Goal: Task Accomplishment & Management: Manage account settings

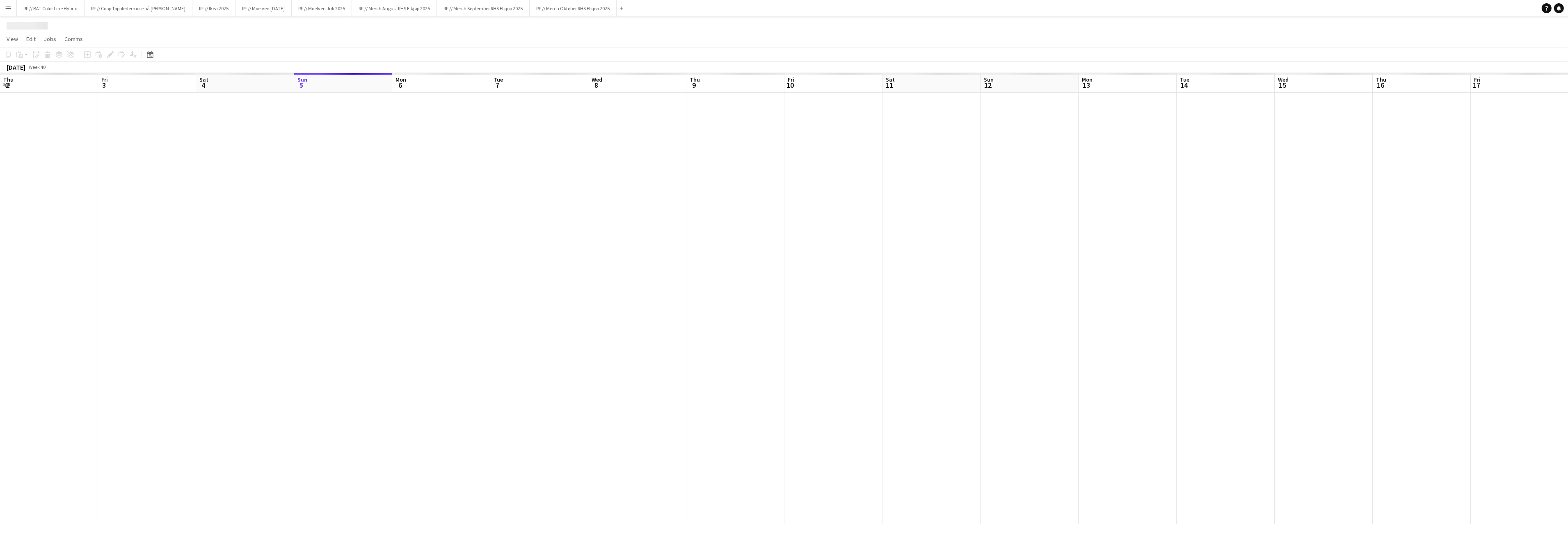
scroll to position [0, 196]
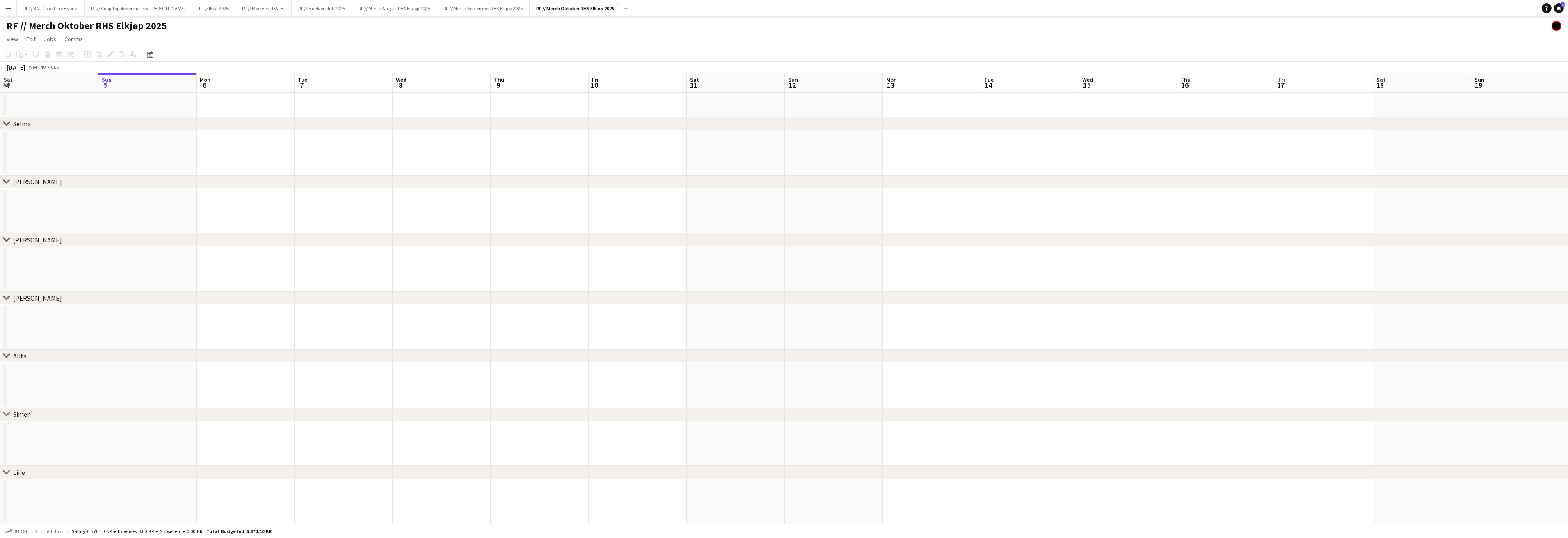
click at [7, 9] on app-icon "Menu" at bounding box center [9, 9] width 7 height 7
click at [124, 73] on link "Approvals" at bounding box center [123, 77] width 82 height 16
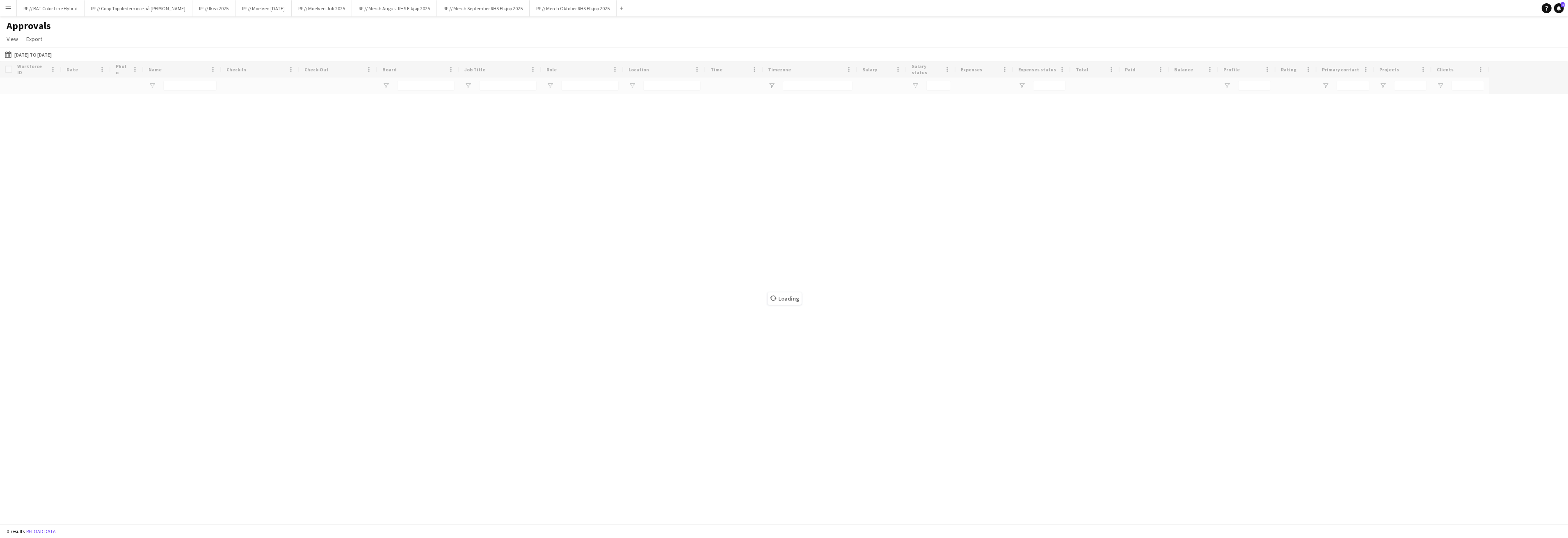
type input "***"
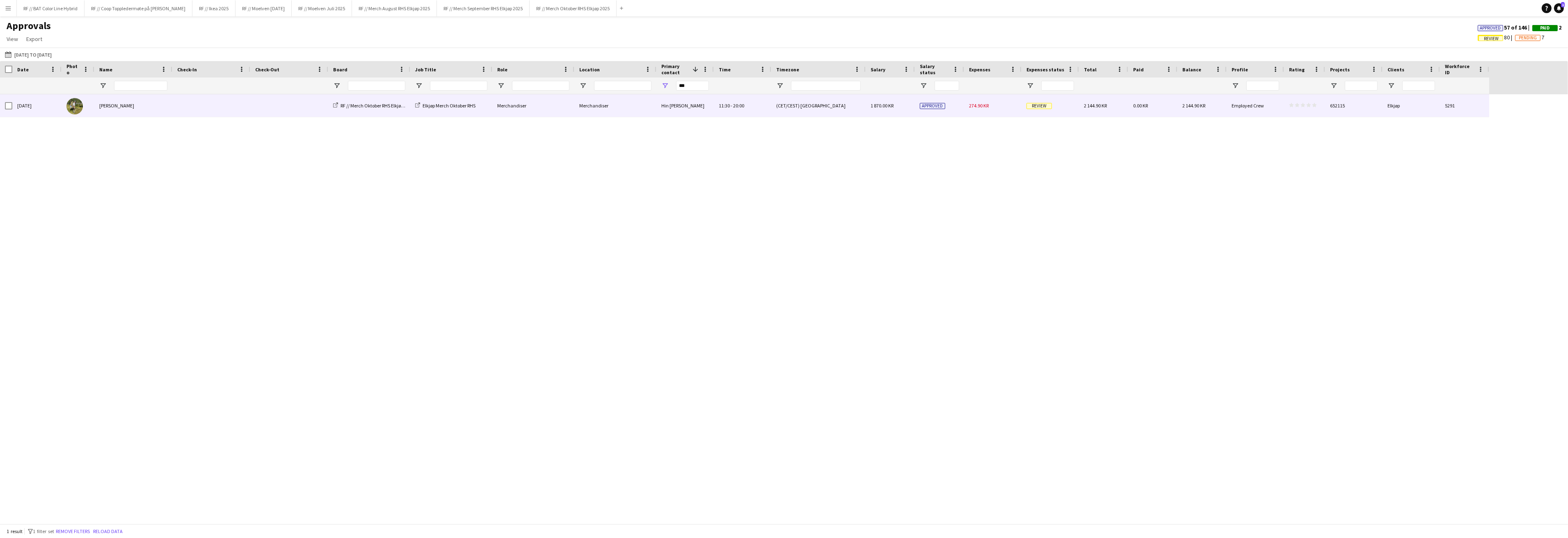
click at [1043, 109] on span "Review" at bounding box center [1039, 106] width 26 height 6
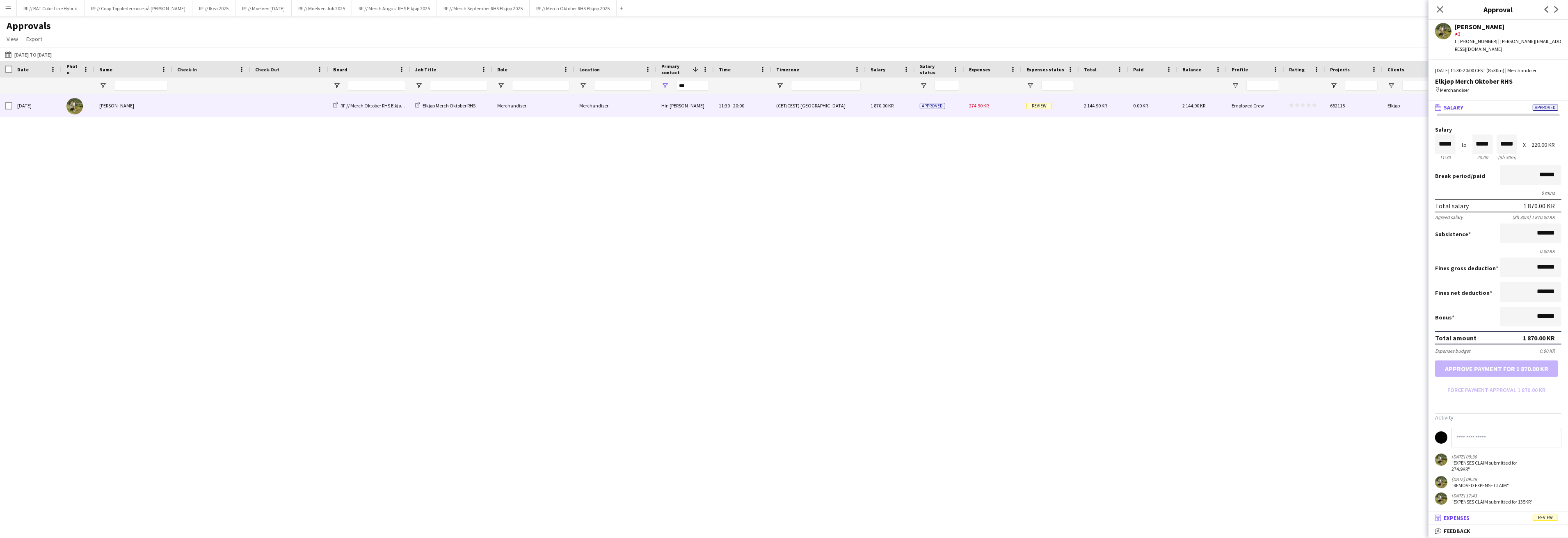
click at [1454, 518] on span "Expenses" at bounding box center [1456, 517] width 26 height 8
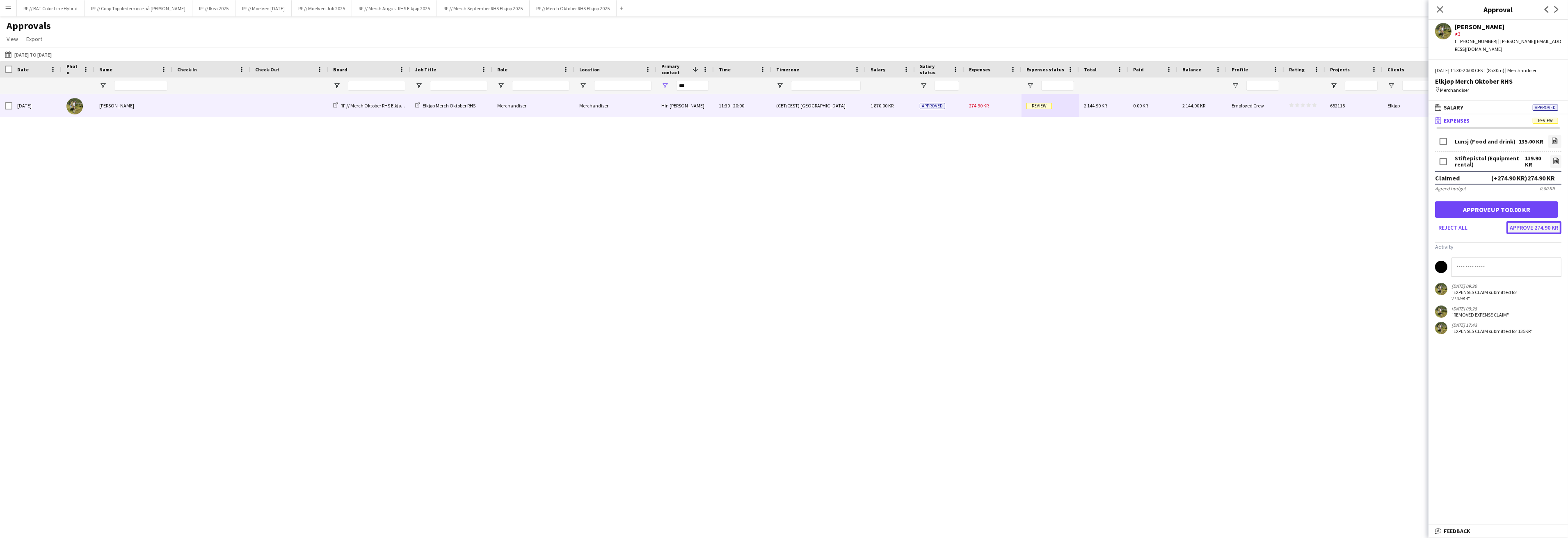
click at [1521, 221] on button "Approve 274.90 KR" at bounding box center [1534, 227] width 55 height 13
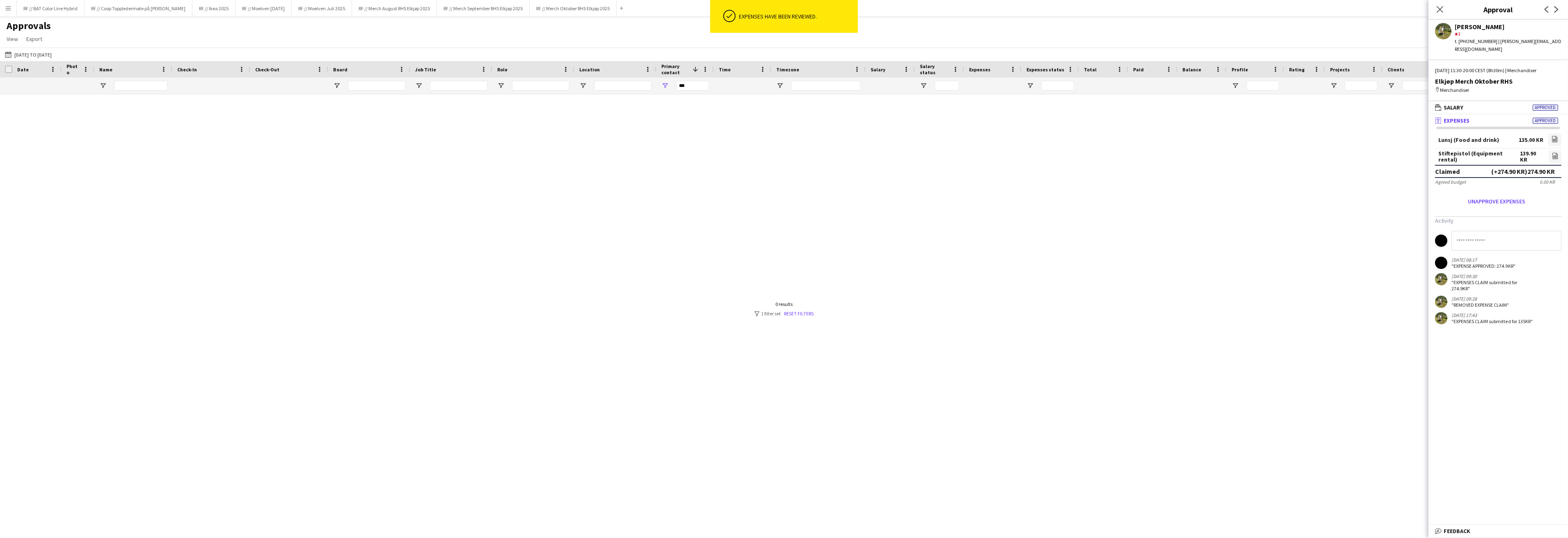
click at [152, 135] on div at bounding box center [784, 309] width 1568 height 430
